Goal: Task Accomplishment & Management: Manage account settings

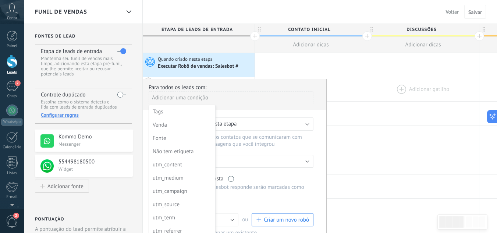
click at [412, 99] on div at bounding box center [423, 89] width 112 height 24
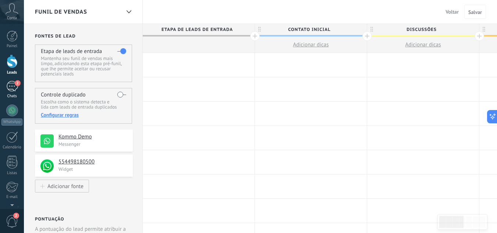
click at [12, 85] on div "2" at bounding box center [12, 86] width 12 height 11
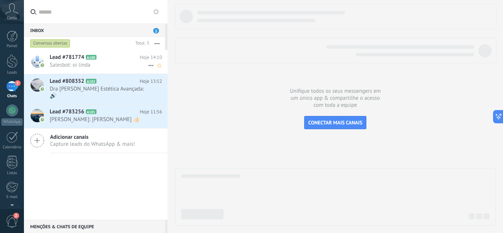
click at [71, 60] on span "Lead #781774" at bounding box center [67, 57] width 35 height 7
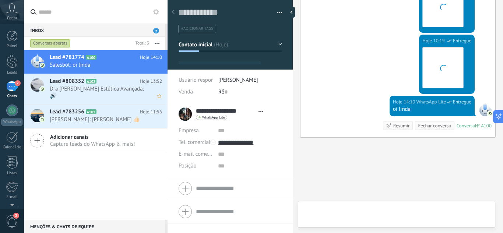
scroll to position [11, 0]
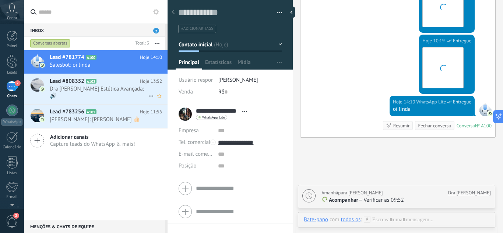
click at [71, 85] on span "Lead #808352" at bounding box center [67, 81] width 35 height 7
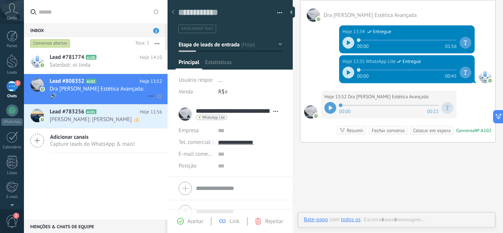
scroll to position [11, 0]
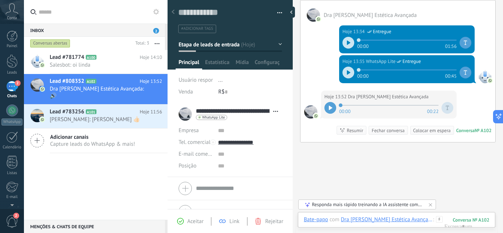
click at [449, 107] on div at bounding box center [447, 108] width 12 height 12
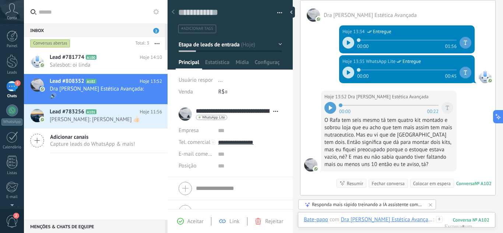
click at [140, 180] on div "Lead #781774 A100 Hoje 14:10 Salesbot: oi linda Lead #808352 A102" at bounding box center [96, 135] width 144 height 170
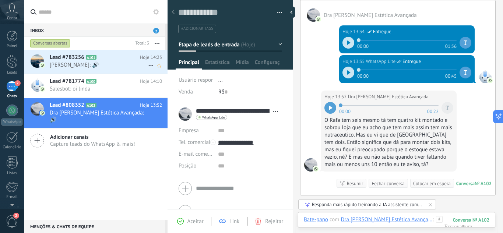
click at [60, 50] on div "Lead #783256 A101 Hoje 14:25 [PERSON_NAME]: 🔊" at bounding box center [109, 61] width 118 height 23
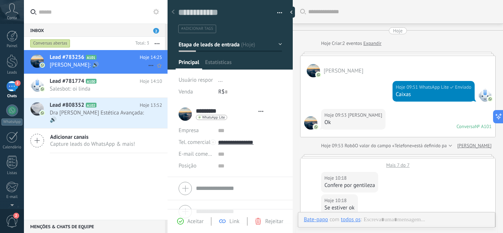
type textarea "**********"
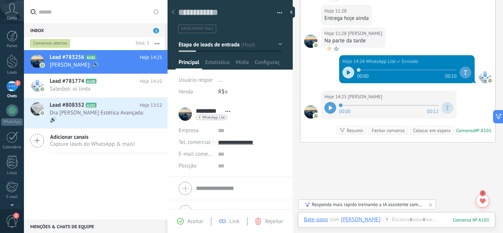
click at [449, 107] on icon at bounding box center [447, 108] width 3 height 4
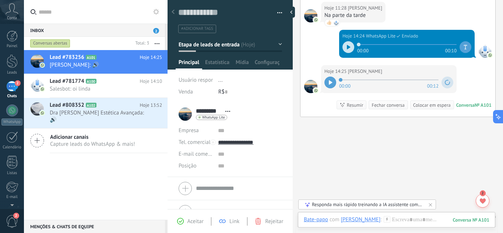
scroll to position [355, 0]
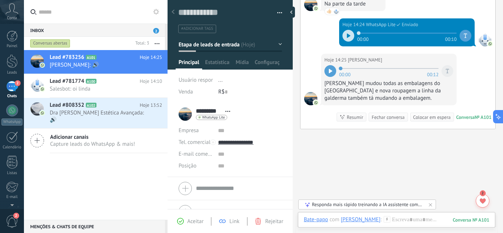
click at [329, 69] on icon at bounding box center [331, 71] width 4 height 4
